Goal: Find contact information: Find contact information

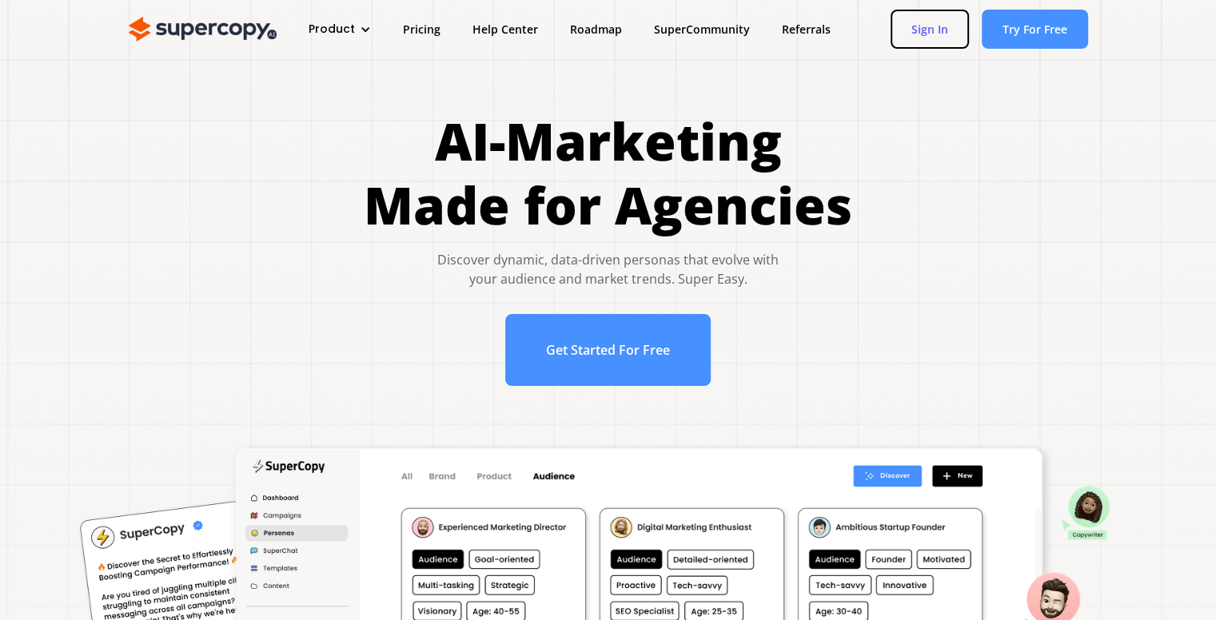
click at [952, 35] on link "Sign In" at bounding box center [929, 29] width 78 height 39
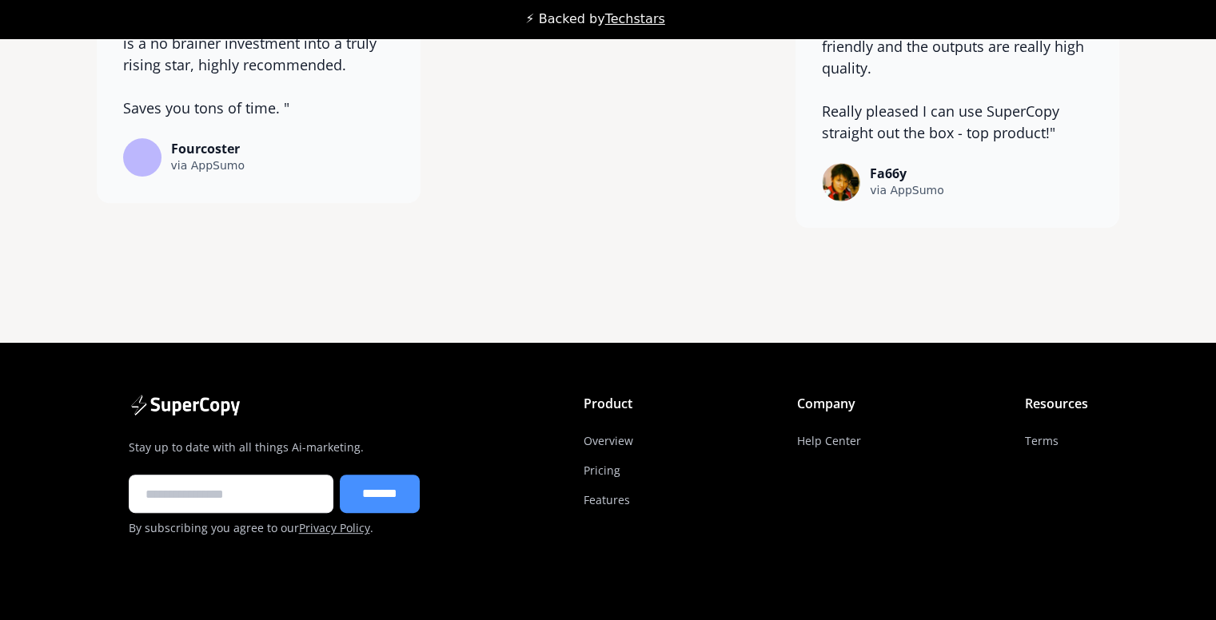
scroll to position [12711, 0]
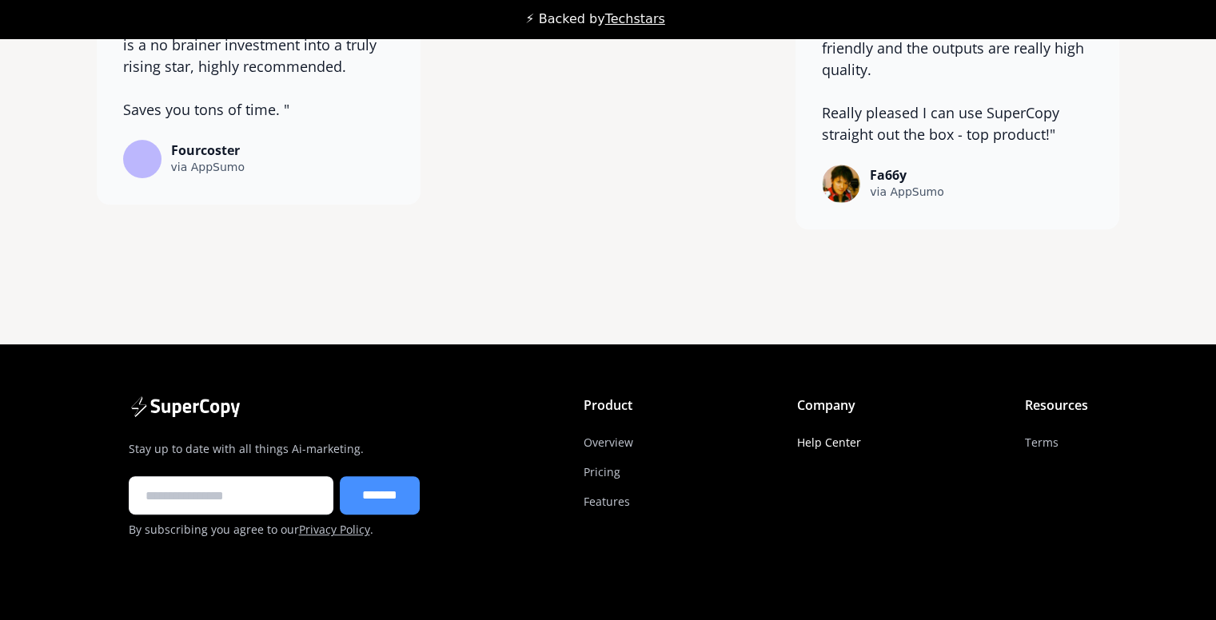
click at [822, 456] on link "Help Center" at bounding box center [829, 443] width 64 height 30
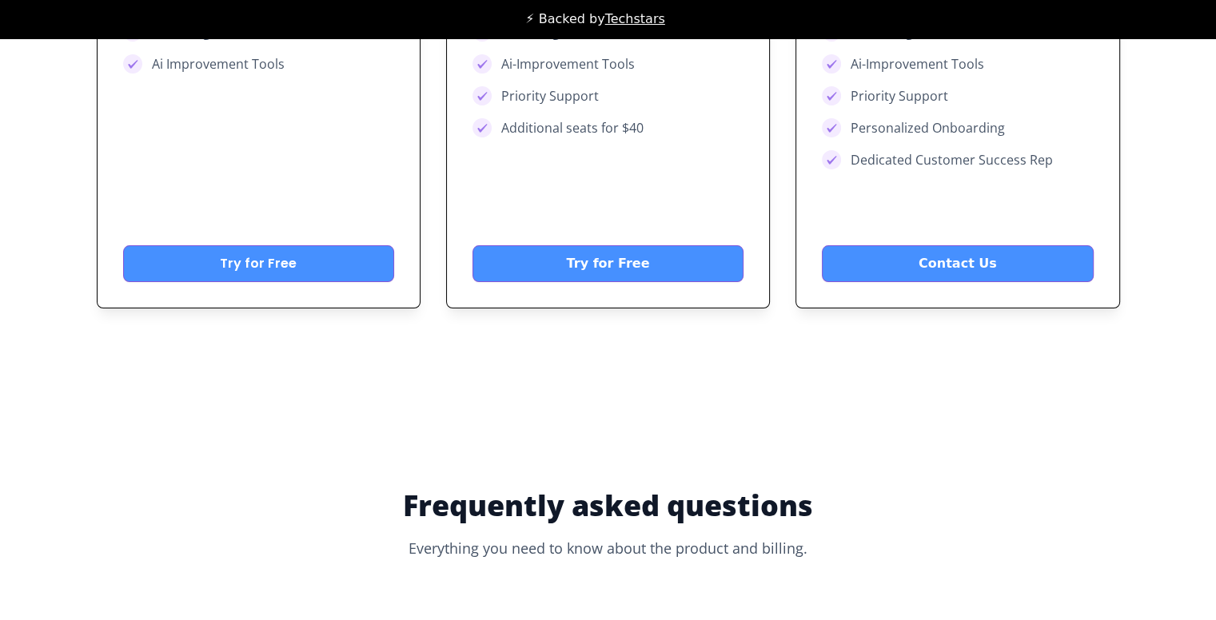
scroll to position [6556, 0]
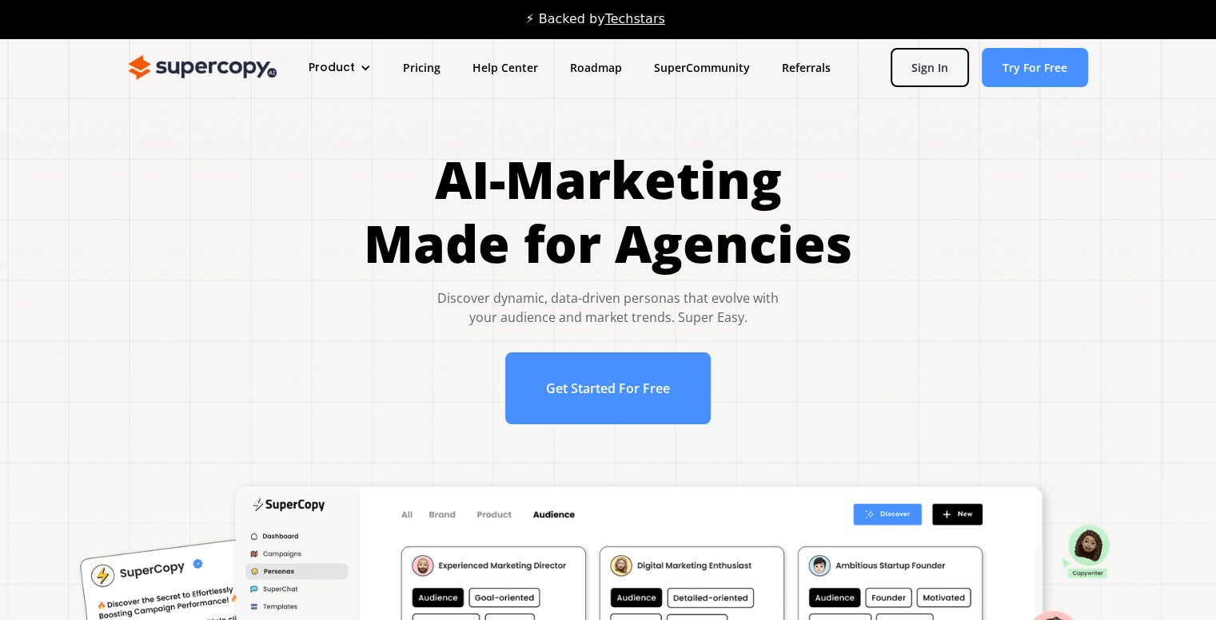
scroll to position [0, 0]
click at [425, 68] on link "Pricing" at bounding box center [422, 68] width 70 height 30
